Goal: Task Accomplishment & Management: Complete application form

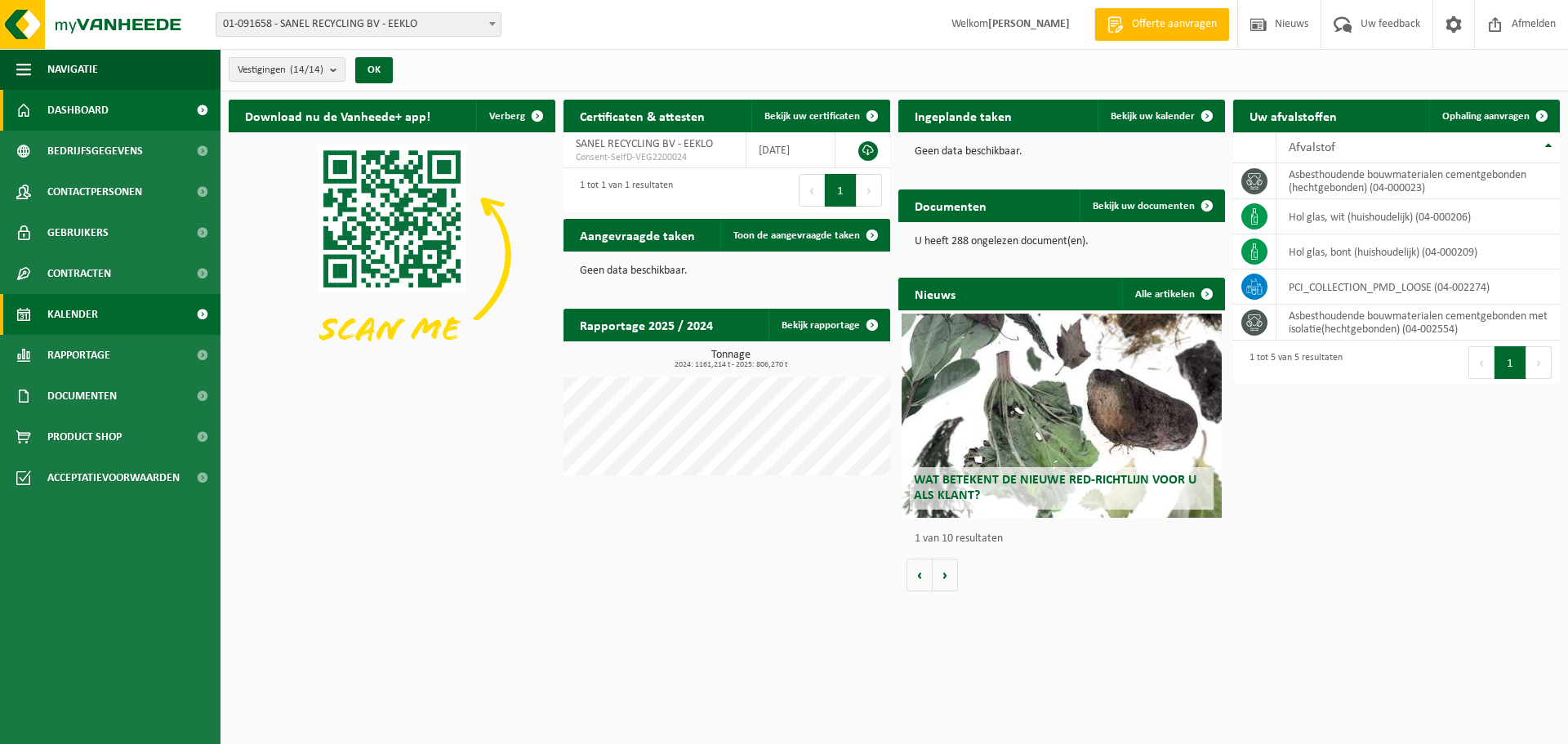
click at [95, 318] on span "Kalender" at bounding box center [72, 314] width 51 height 41
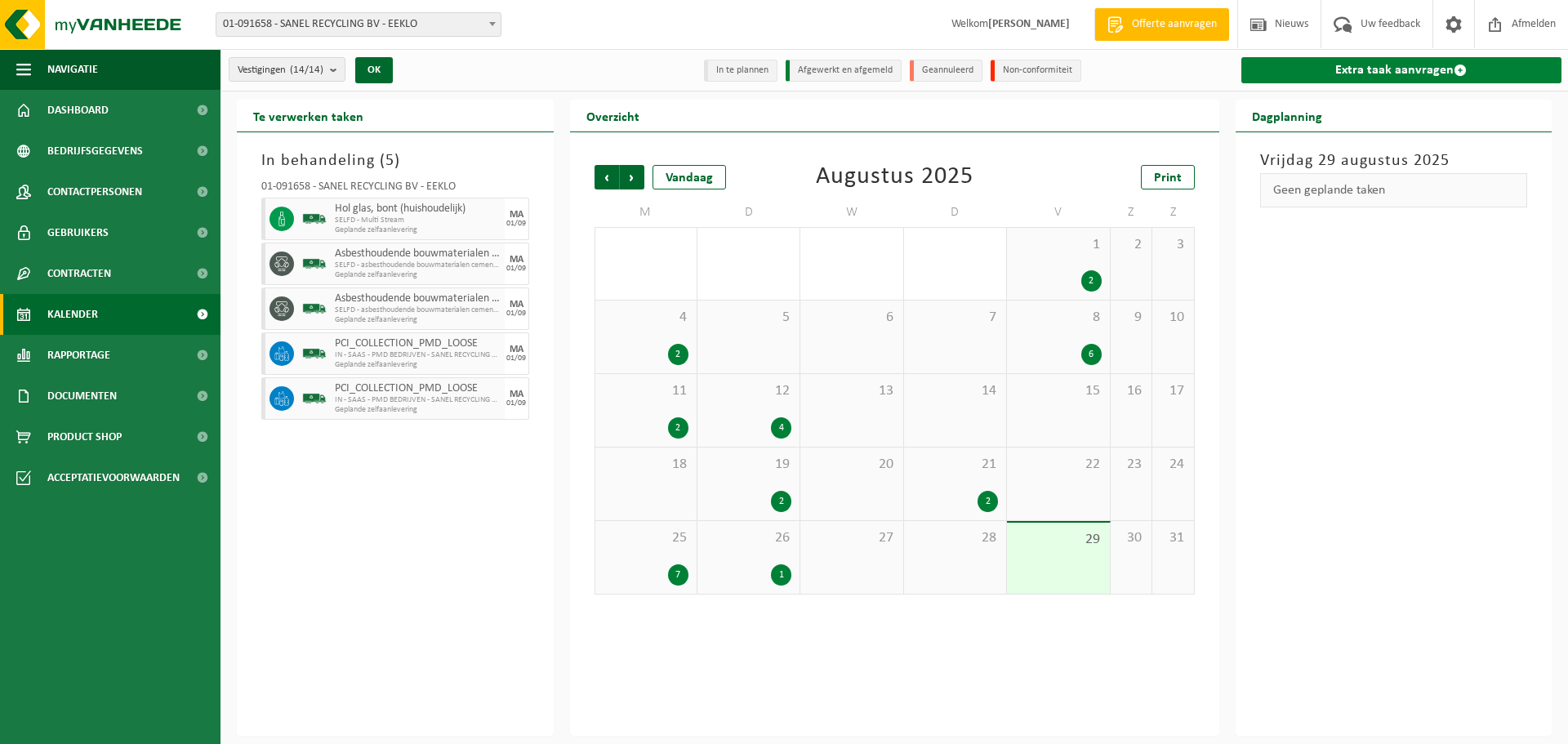
click at [1397, 67] on link "Extra taak aanvragen" at bounding box center [1401, 70] width 321 height 26
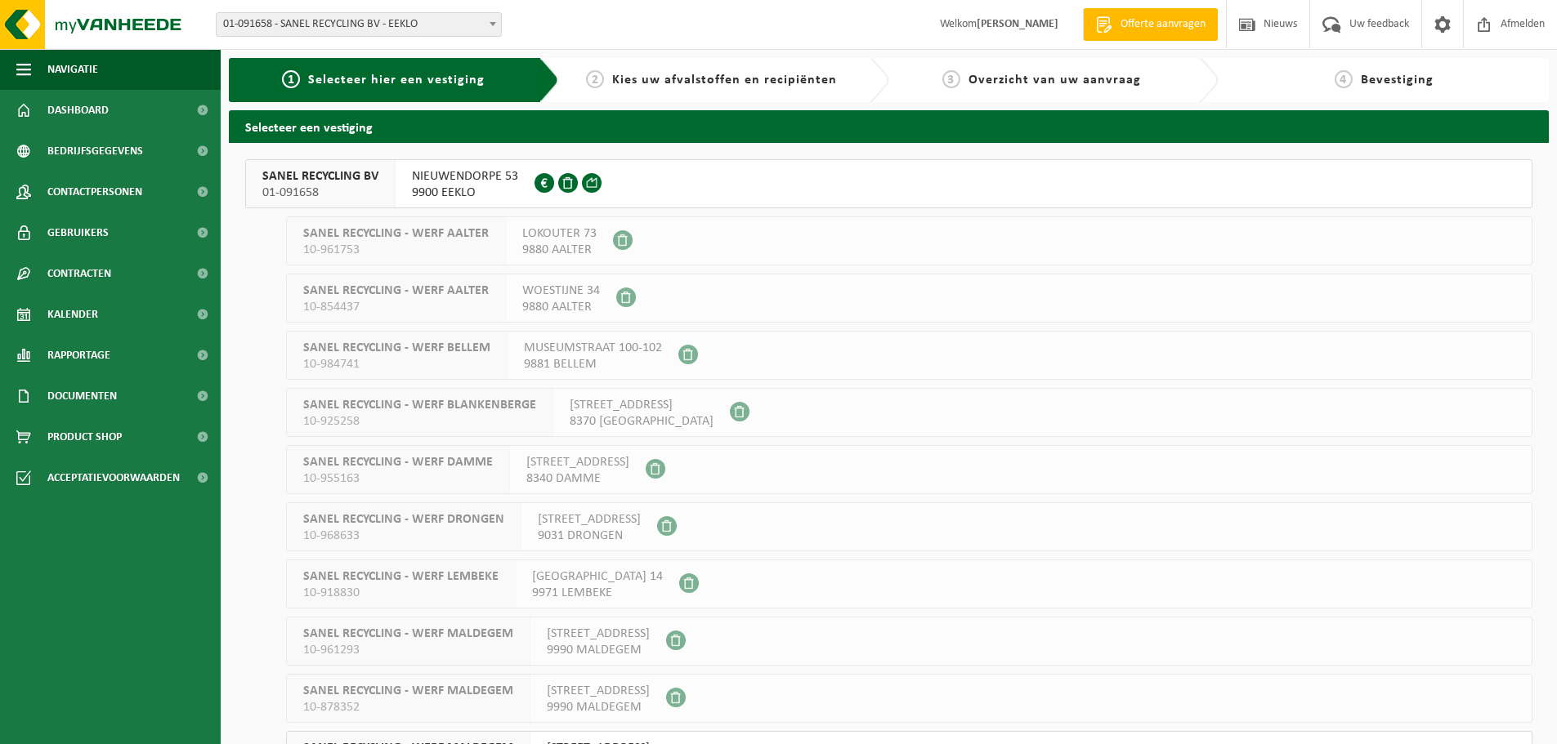
click at [362, 193] on span "01-091658" at bounding box center [320, 193] width 116 height 16
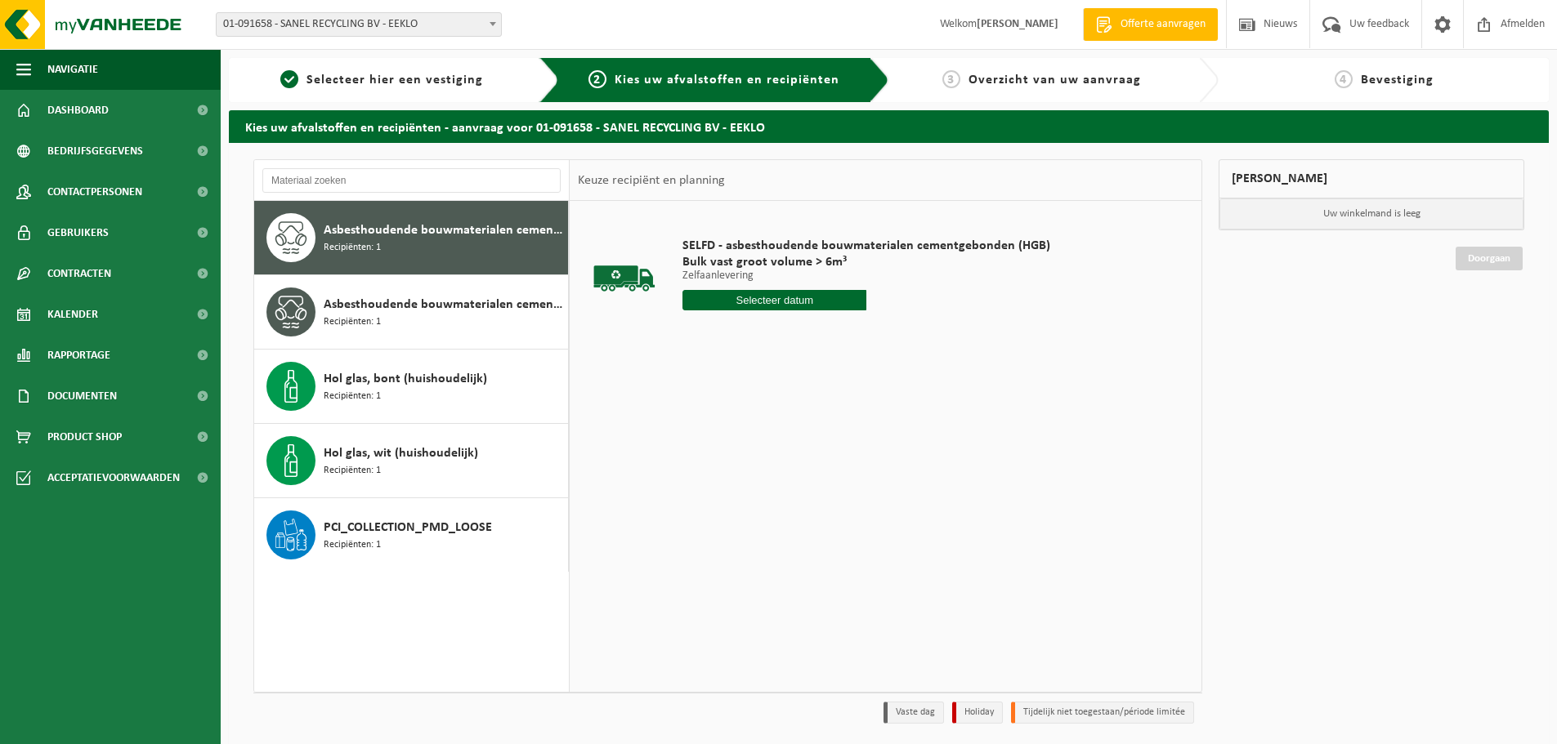
click at [776, 291] on input "text" at bounding box center [774, 300] width 184 height 20
click at [869, 338] on icon at bounding box center [868, 337] width 26 height 26
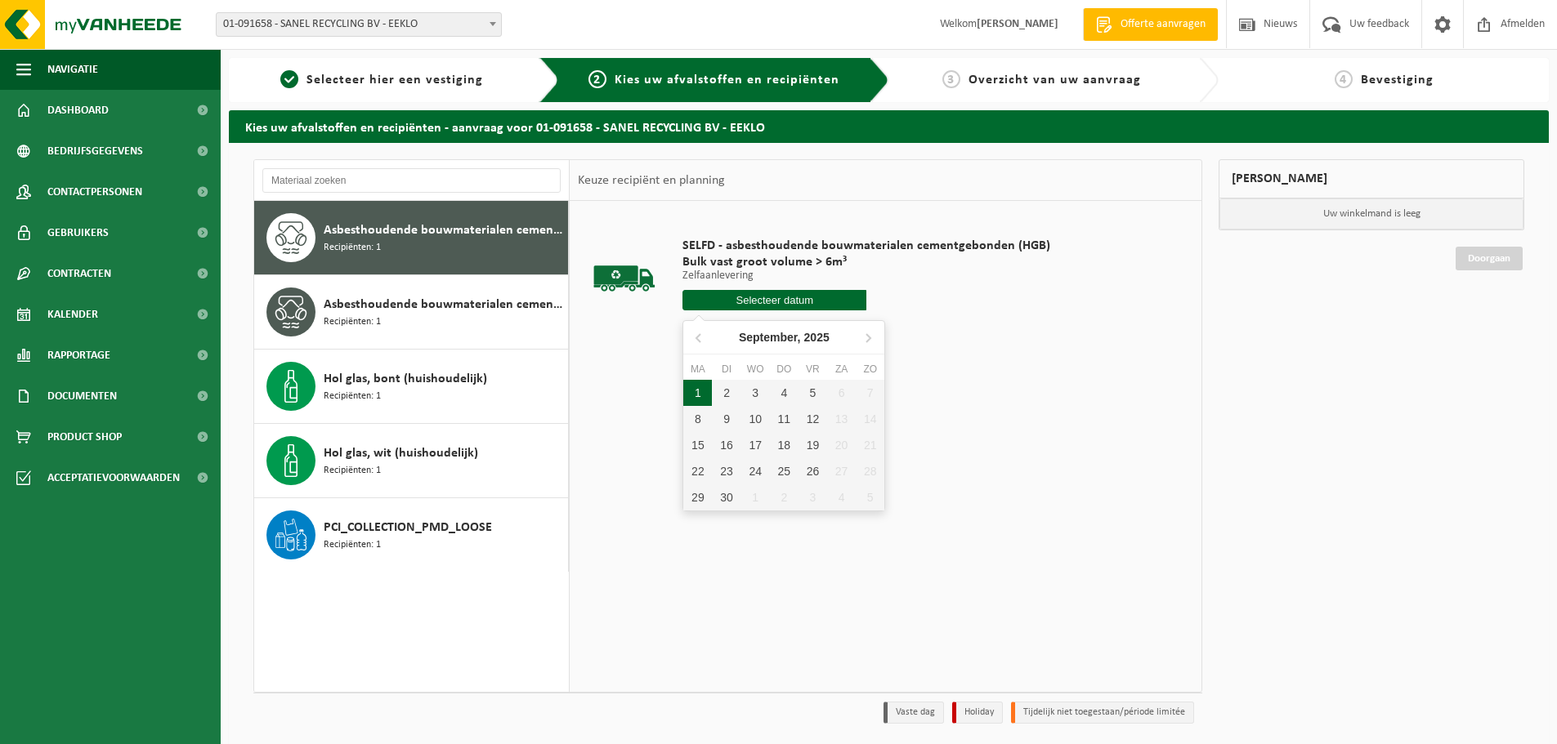
click at [700, 399] on div "1" at bounding box center [697, 393] width 29 height 26
type input "Van 2025-09-01"
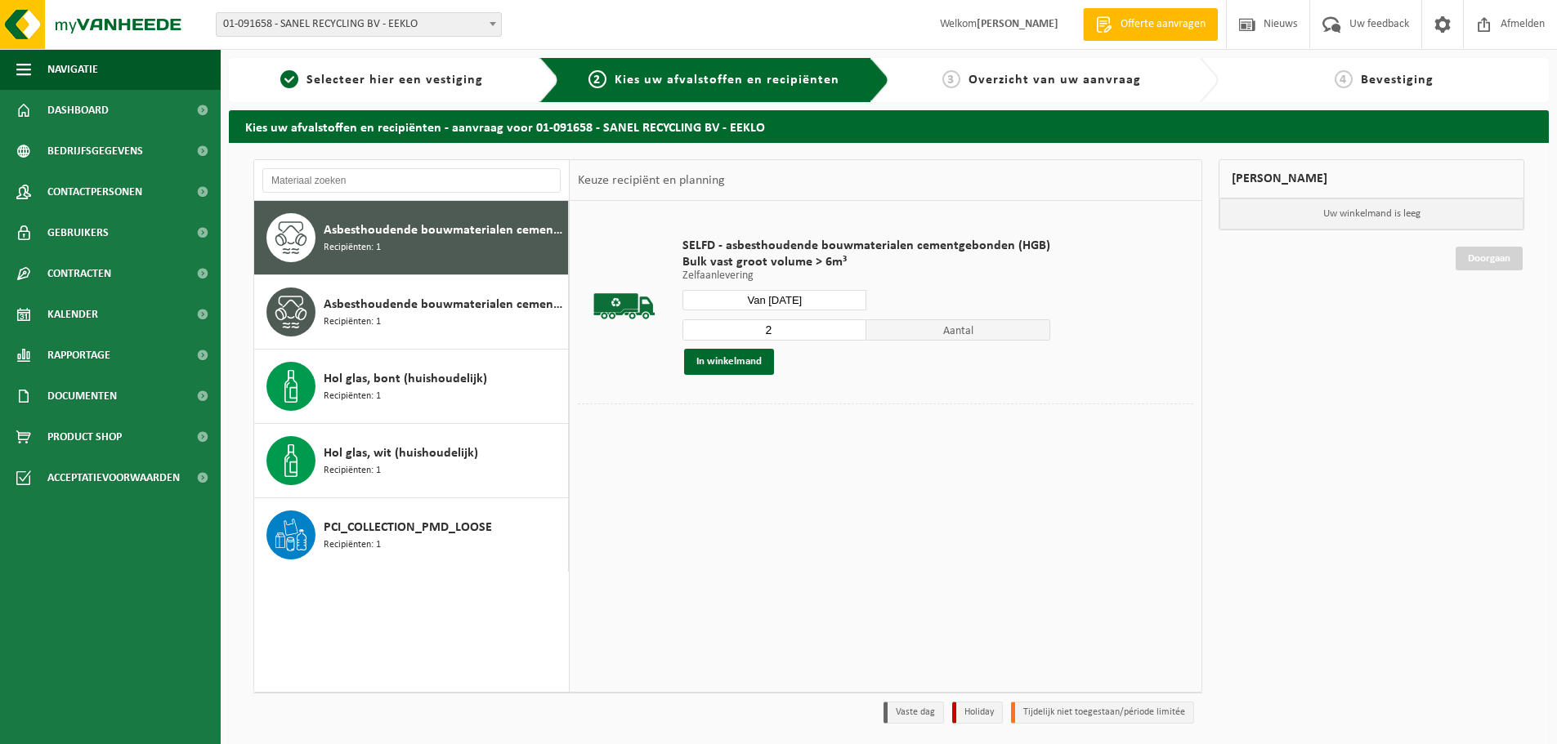
type input "2"
click at [848, 324] on input "2" at bounding box center [774, 330] width 184 height 21
click at [735, 364] on button "In winkelmand" at bounding box center [729, 362] width 90 height 26
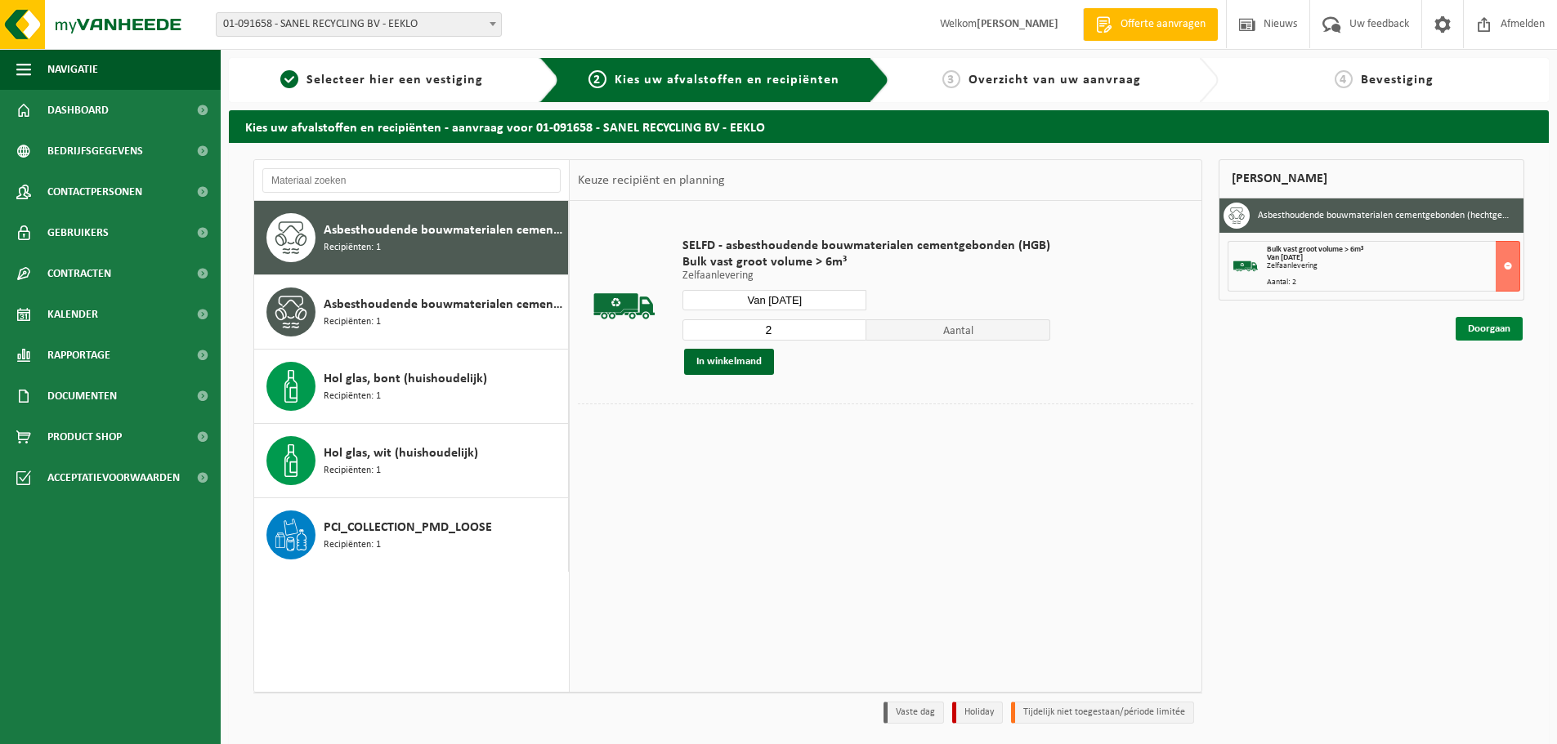
click at [1472, 329] on link "Doorgaan" at bounding box center [1488, 329] width 67 height 24
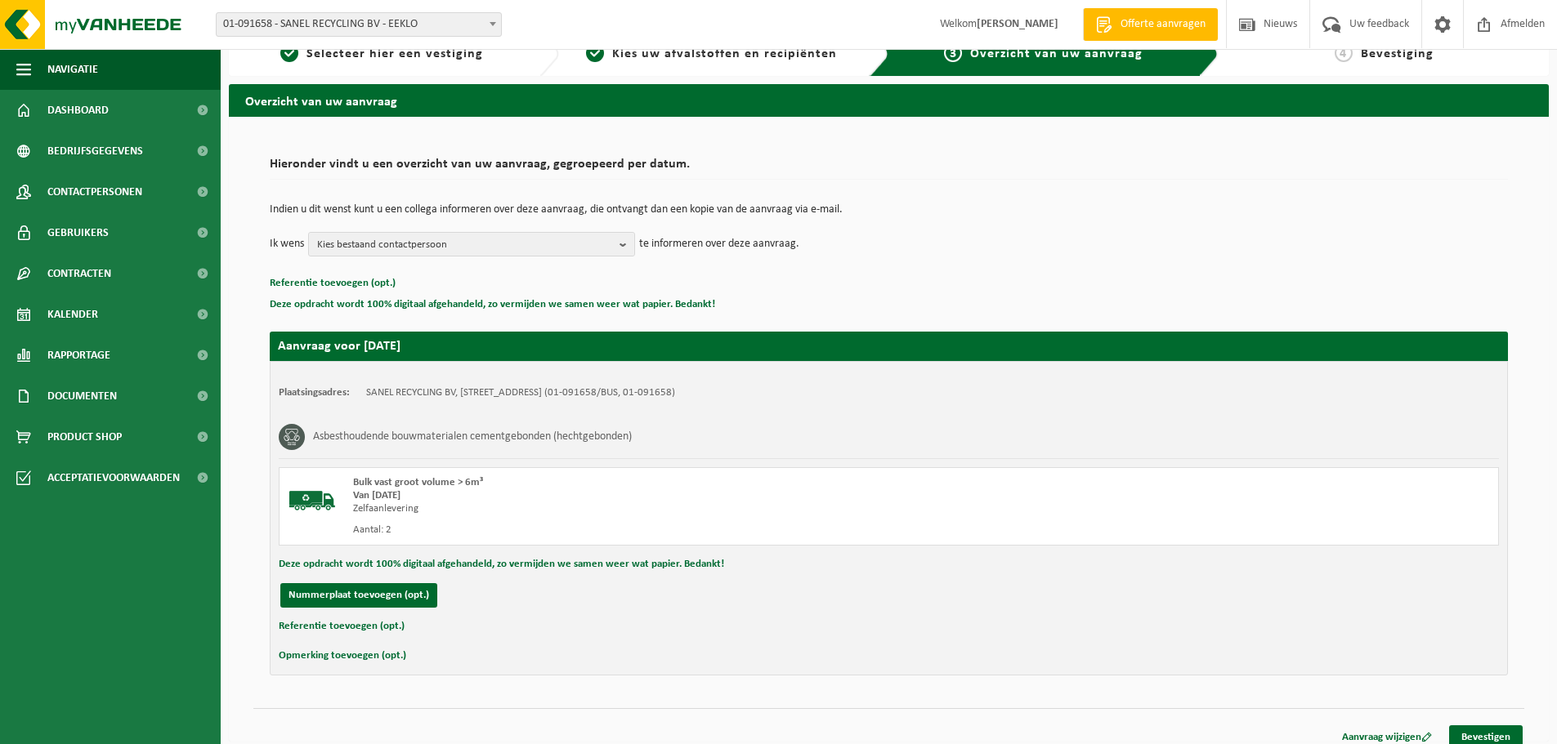
scroll to position [40, 0]
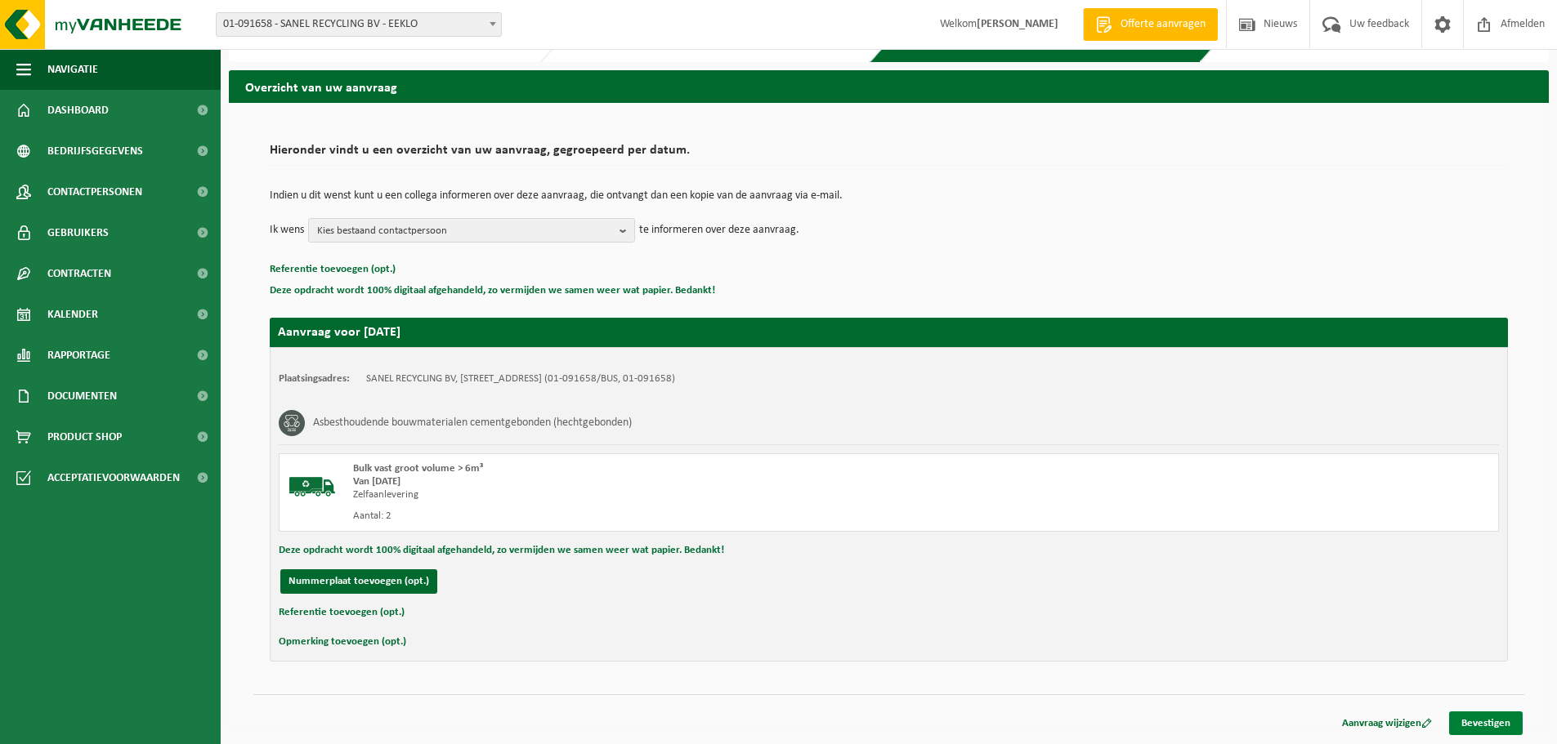
click at [1497, 730] on link "Bevestigen" at bounding box center [1486, 724] width 74 height 24
